Goal: Task Accomplishment & Management: Manage account settings

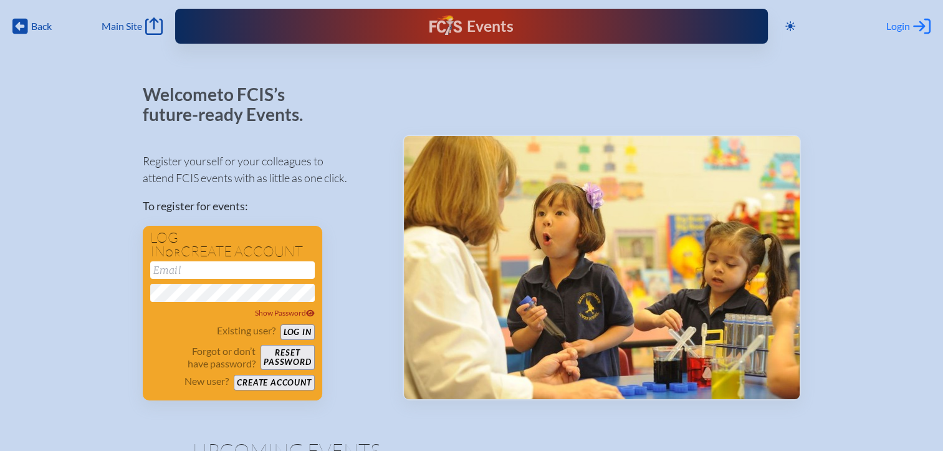
type input "[EMAIL_ADDRESS][DOMAIN_NAME]"
click at [895, 27] on span "Login" at bounding box center [899, 26] width 24 height 12
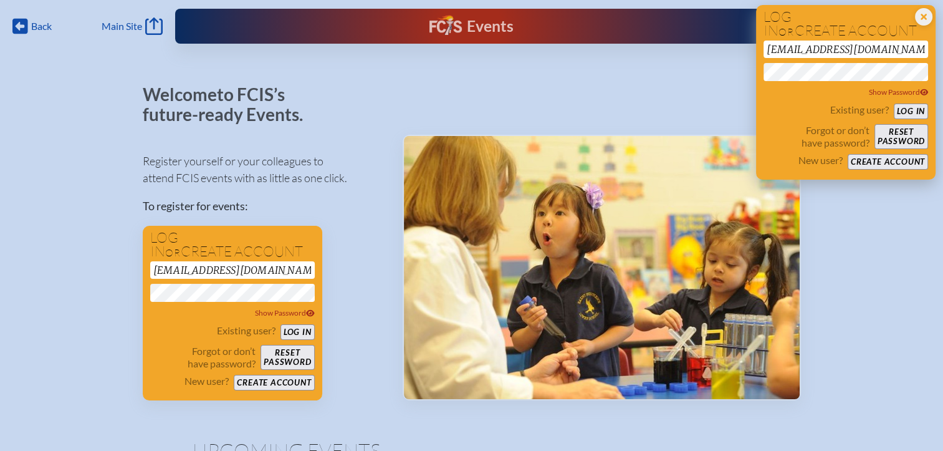
click at [903, 108] on button "Log in" at bounding box center [911, 112] width 34 height 16
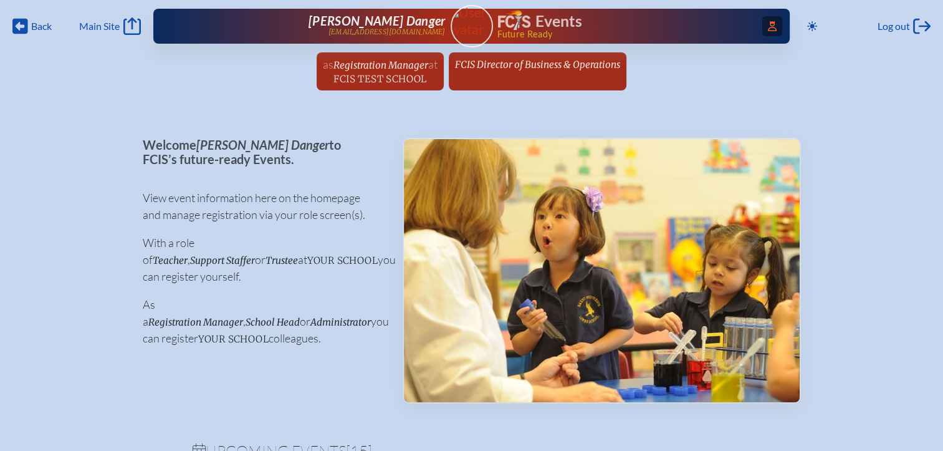
click at [768, 28] on icon at bounding box center [772, 26] width 9 height 10
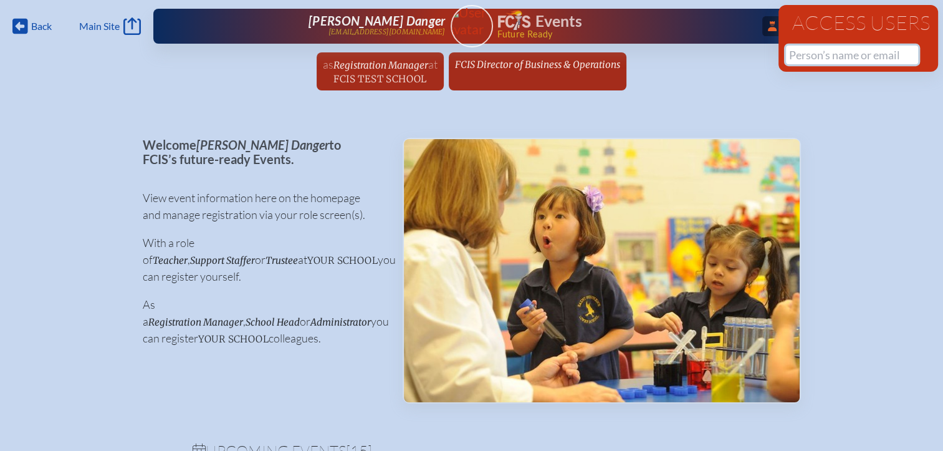
click at [822, 58] on input "text" at bounding box center [852, 55] width 132 height 19
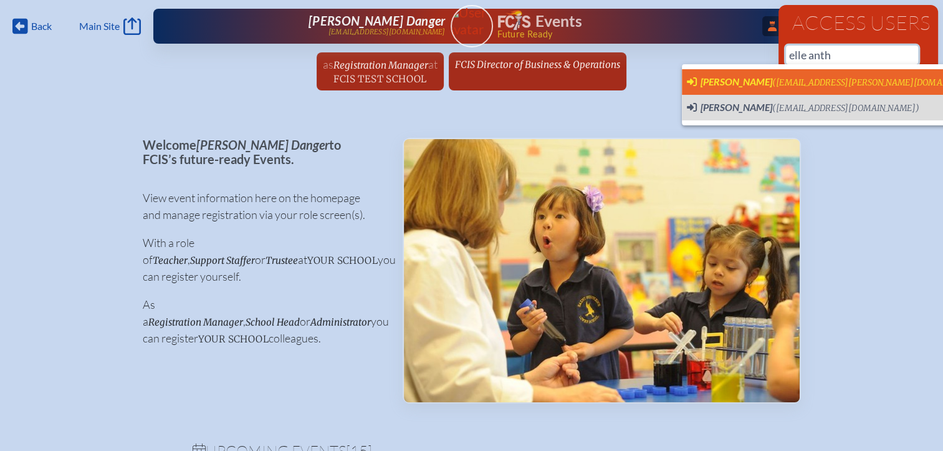
scroll to position [0, 9]
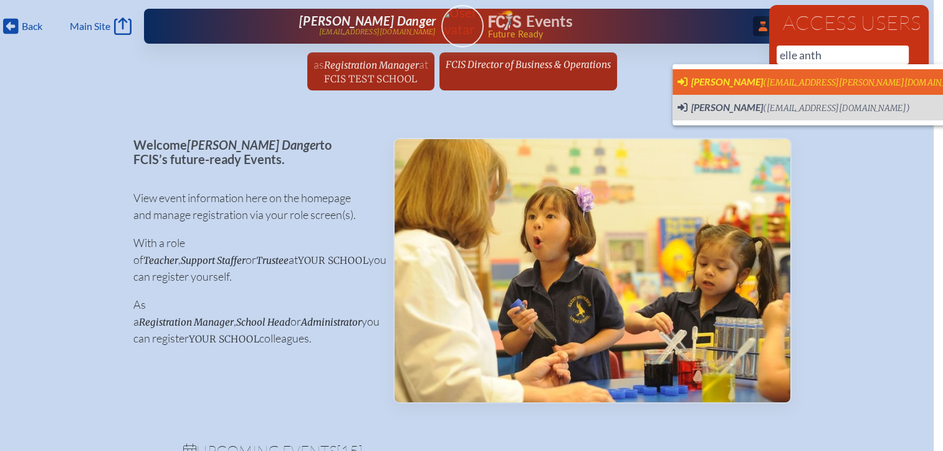
click at [778, 85] on span "(elle.anthony@saintandrews.net)" at bounding box center [869, 82] width 213 height 11
type input "[EMAIL_ADDRESS][PERSON_NAME][DOMAIN_NAME]"
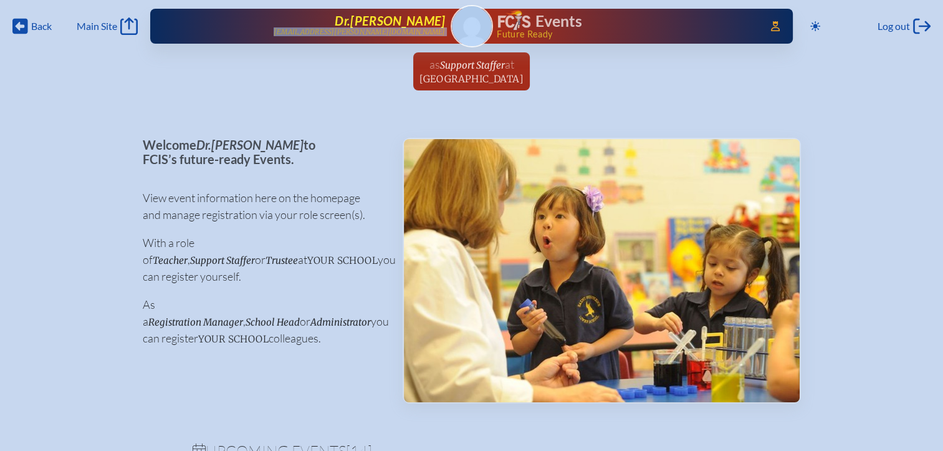
drag, startPoint x: 448, startPoint y: 31, endPoint x: 340, endPoint y: 30, distance: 108.5
click at [340, 30] on div "Access Users... [PERSON_NAME] [EMAIL_ADDRESS][PERSON_NAME][DOMAIN_NAME] Events …" at bounding box center [471, 26] width 643 height 35
copy p "elle.anthony@saintandrews.net"
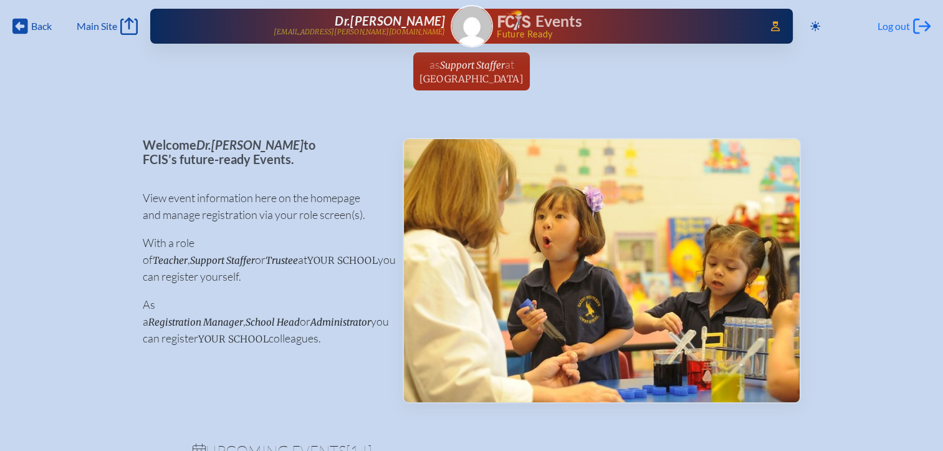
click at [888, 29] on span "Log out" at bounding box center [894, 26] width 32 height 12
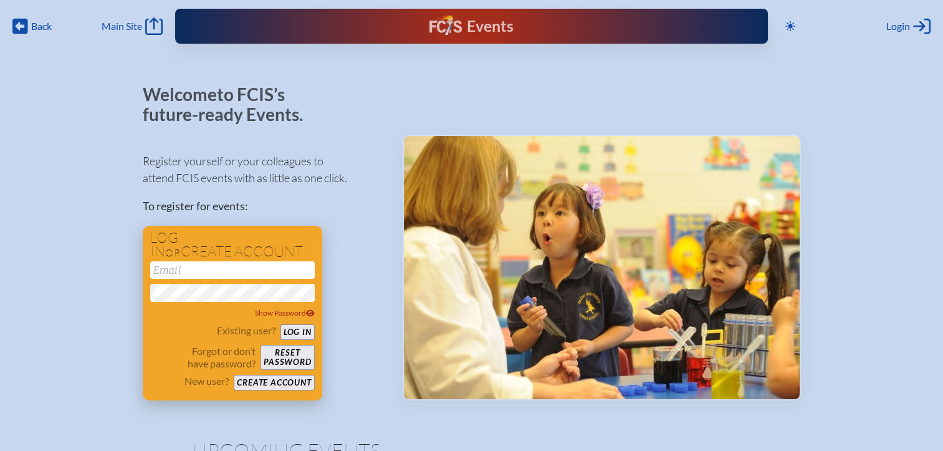
type input "[EMAIL_ADDRESS][DOMAIN_NAME]"
click at [309, 333] on button "Log in" at bounding box center [298, 332] width 34 height 16
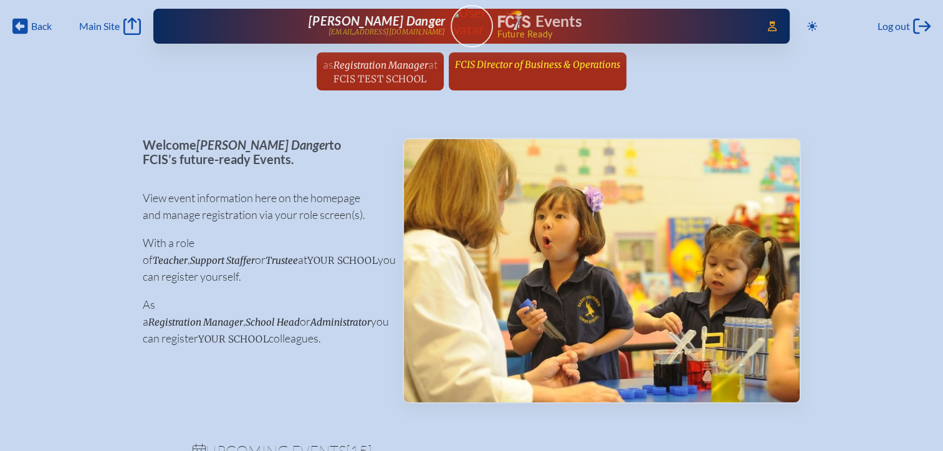
click at [501, 69] on span "FCIS Director of Business & Operations" at bounding box center [537, 65] width 165 height 12
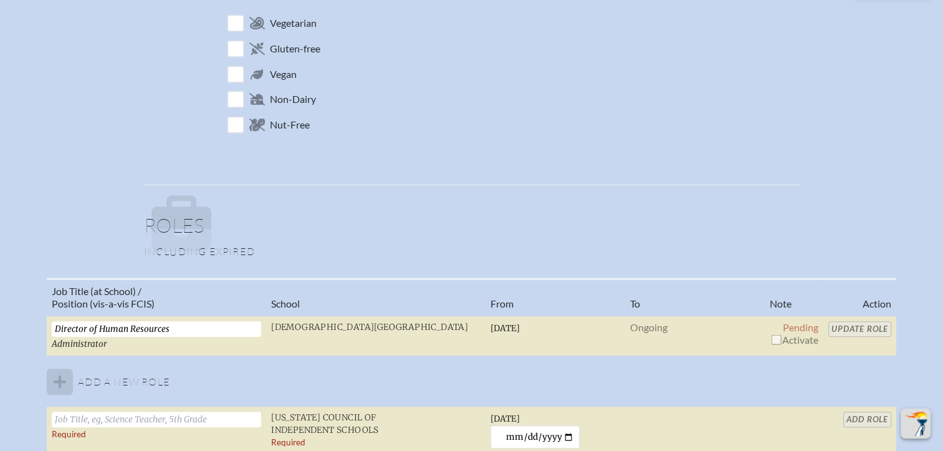
scroll to position [748, 0]
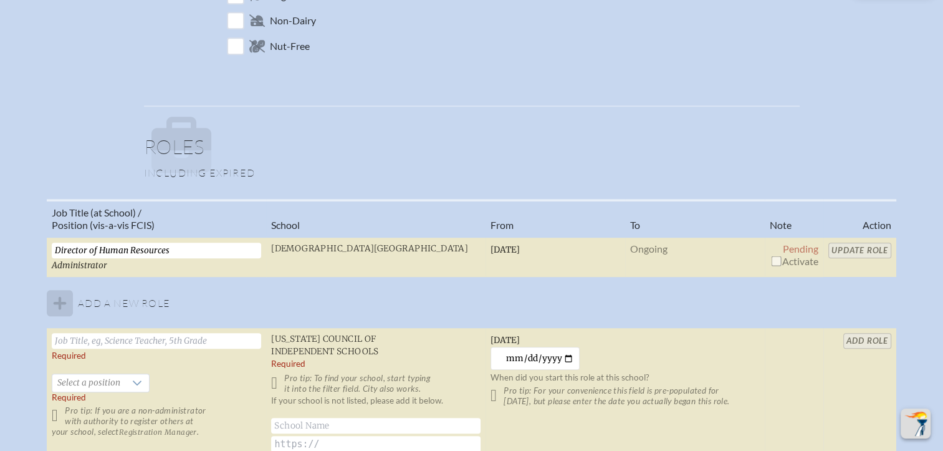
click at [771, 256] on input "checkbox" at bounding box center [776, 261] width 10 height 10
checkbox input "true"
click at [859, 244] on input "Update Role" at bounding box center [860, 251] width 63 height 16
